Goal: Task Accomplishment & Management: Complete application form

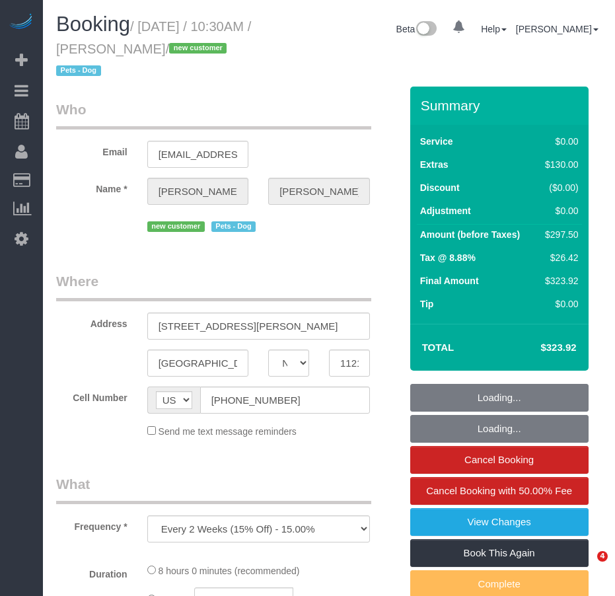
select select "NY"
select select "string:stripe-pm_1S3igF4VGloSiKo7ii8H05kM"
select select "2"
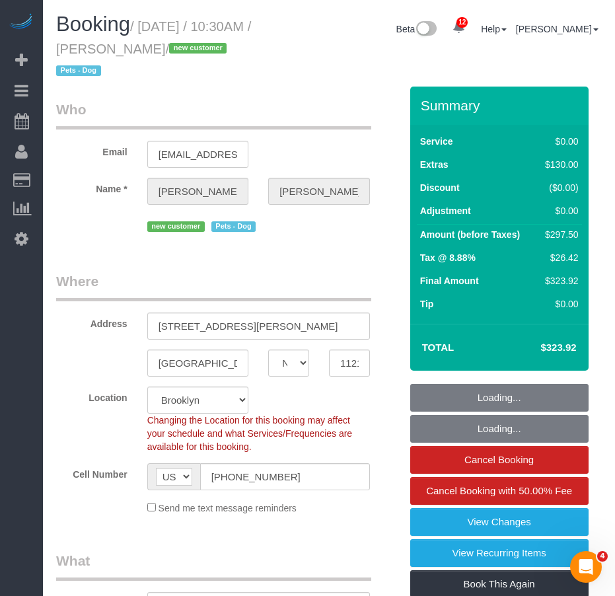
select select "object:868"
select select "number:89"
select select "number:90"
select select "number:13"
select select "number:7"
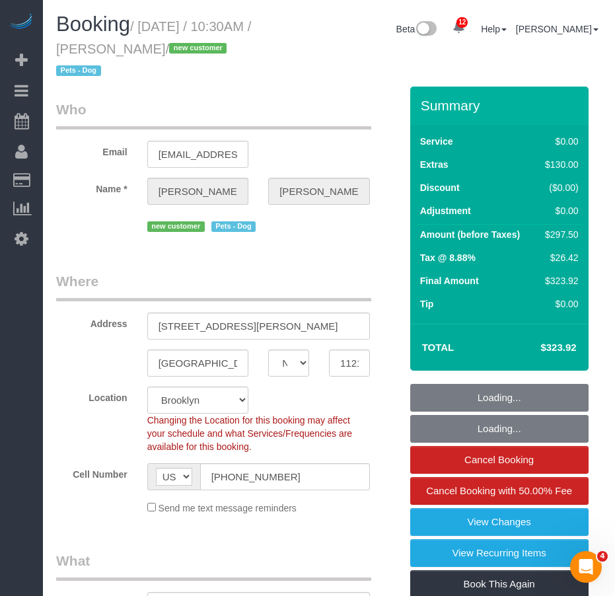
select select "2"
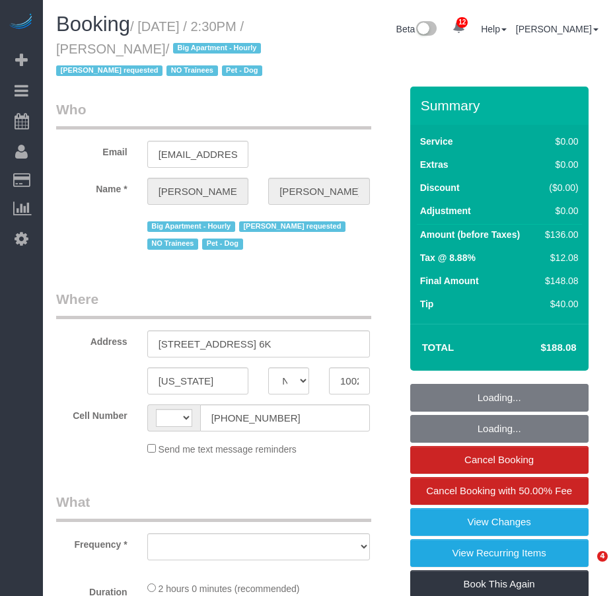
select select "NY"
select select "string:US"
select select "string:stripe-pm_1QROV34VGloSiKo7AmWsE2mn"
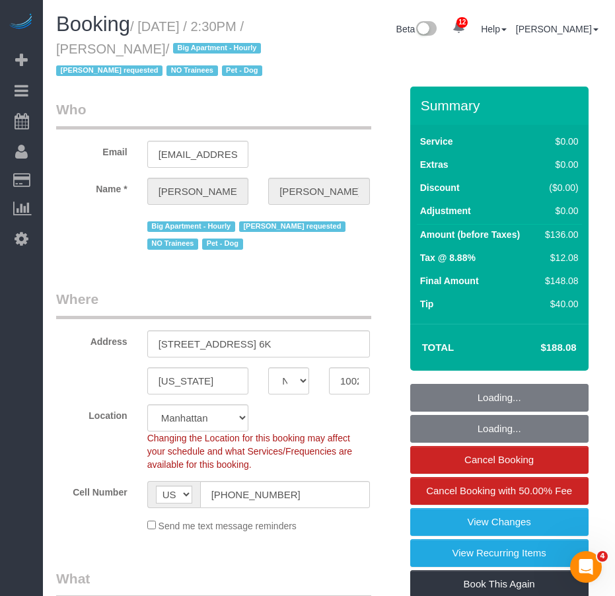
select select "object:2117"
select select "number:57"
select select "number:75"
select select "number:13"
select select "number:6"
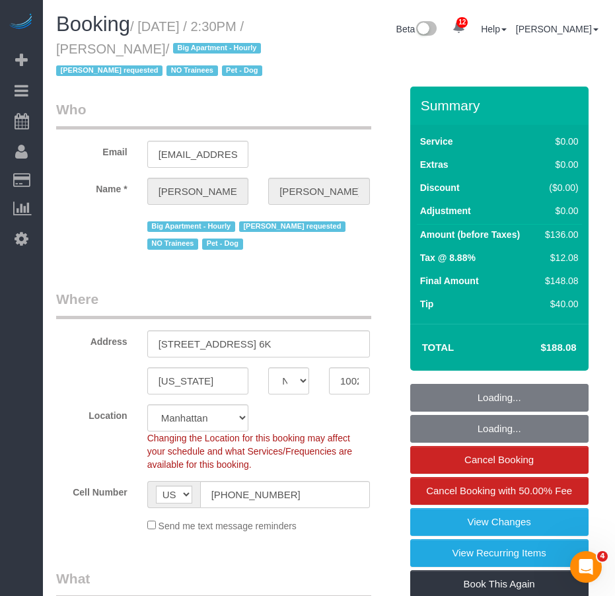
select select "1"
select select "object:2382"
select select "1"
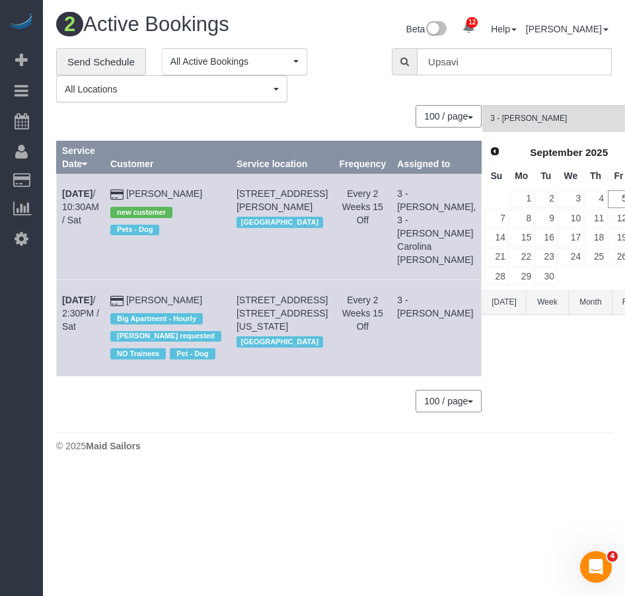
drag, startPoint x: 294, startPoint y: 342, endPoint x: 245, endPoint y: 306, distance: 60.6
click at [245, 306] on td "200 East 71st Street, Apt. 6k, New York, NY 10021 Manhattan" at bounding box center [282, 328] width 102 height 96
copy span "200 East 71st Street, Apt. 6k, New York, NY 10021"
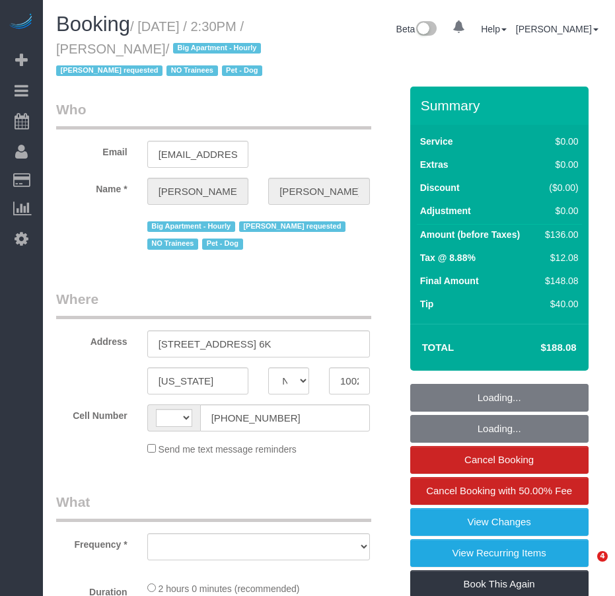
select select "NY"
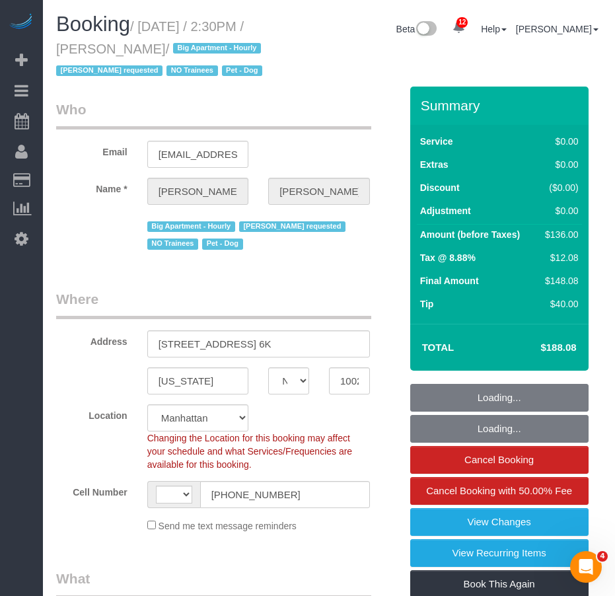
select select "string:US"
select select "object:748"
select select "number:57"
select select "number:75"
select select "number:13"
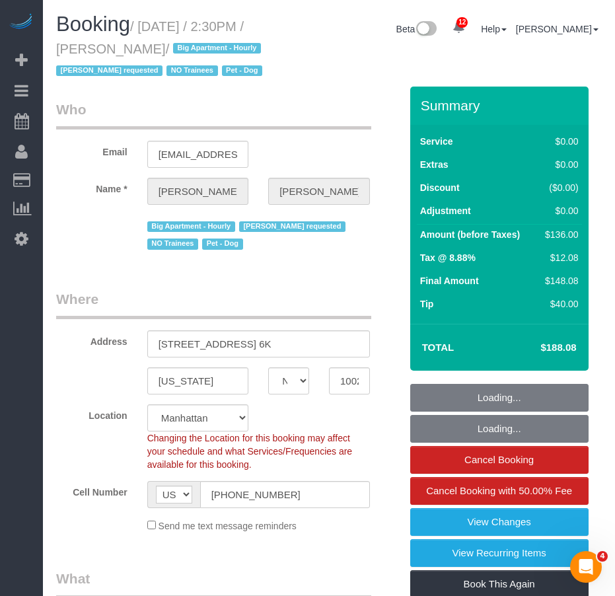
select select "number:6"
select select "object:1322"
select select "string:stripe-pm_1QROV34VGloSiKo7AmWsE2mn"
select select "1"
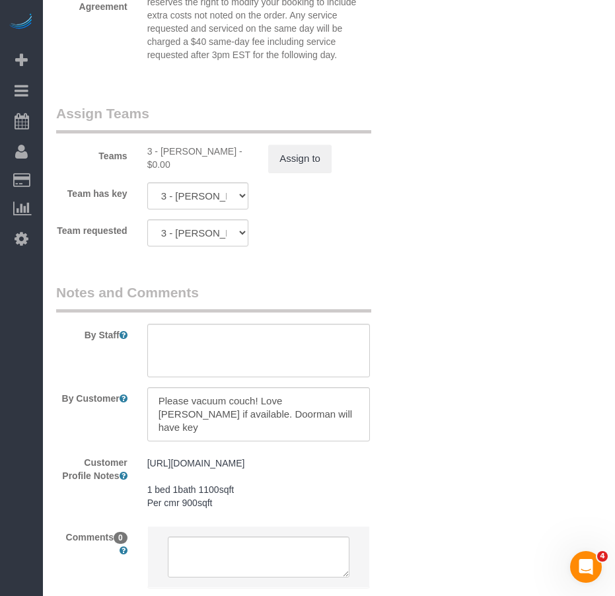
scroll to position [2073, 0]
